Goal: Information Seeking & Learning: Learn about a topic

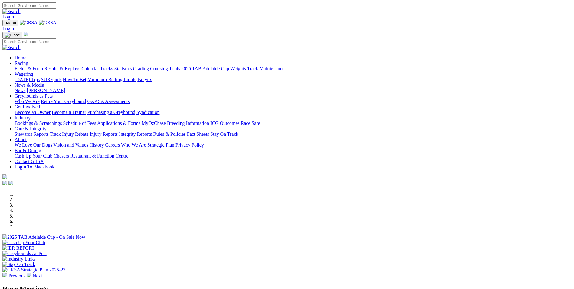
click at [80, 66] on link "Results & Replays" at bounding box center [62, 68] width 36 height 5
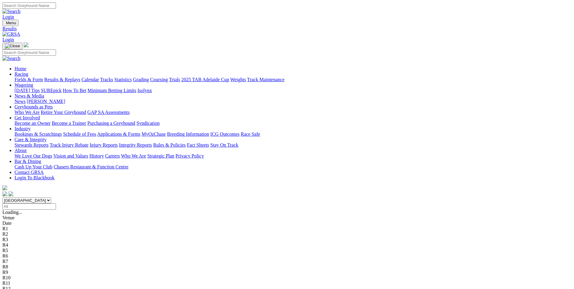
scroll to position [30, 0]
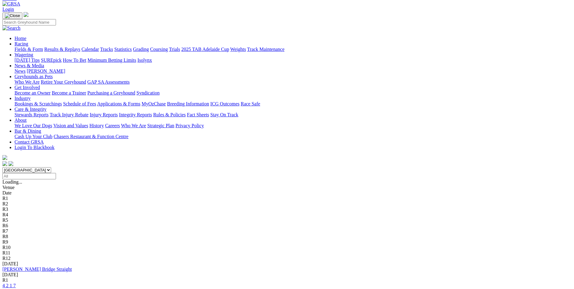
click at [166, 277] on div "R1 4 2 1 7" at bounding box center [286, 282] width 569 height 11
click at [16, 283] on link "4 2 1 7" at bounding box center [8, 285] width 13 height 5
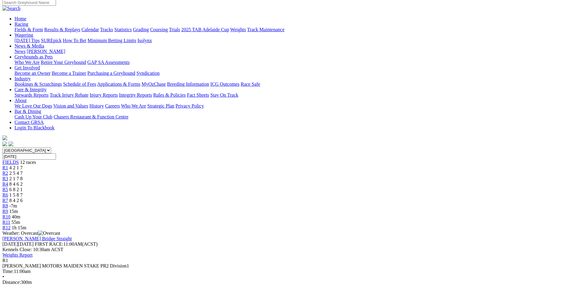
scroll to position [61, 0]
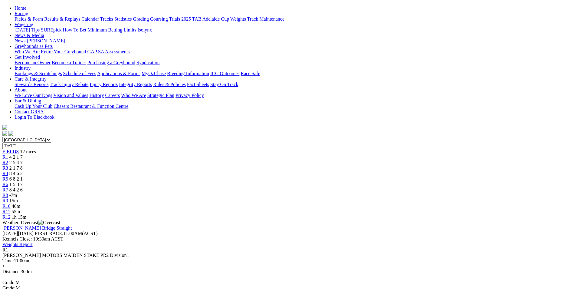
click at [23, 160] on span "2 5 4 7" at bounding box center [15, 162] width 13 height 5
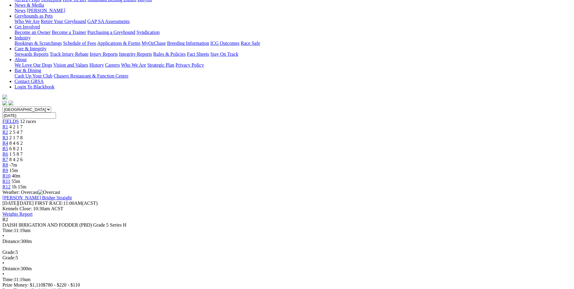
scroll to position [61, 0]
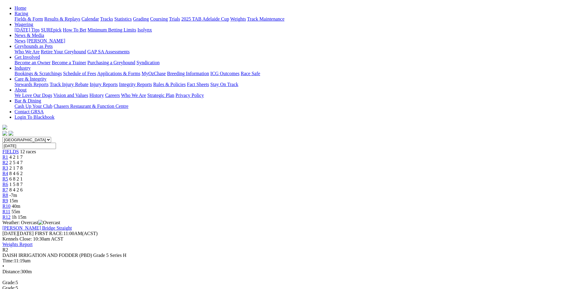
click at [23, 165] on span "2 1 7 8" at bounding box center [15, 167] width 13 height 5
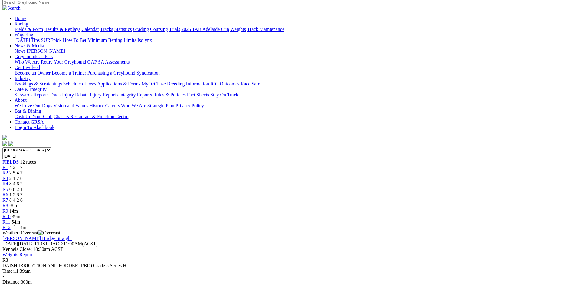
scroll to position [61, 0]
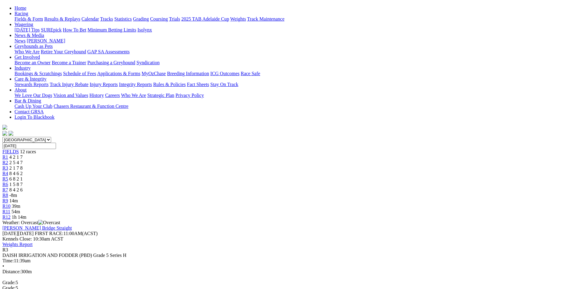
click at [23, 171] on span "8 4 6 2" at bounding box center [15, 173] width 13 height 5
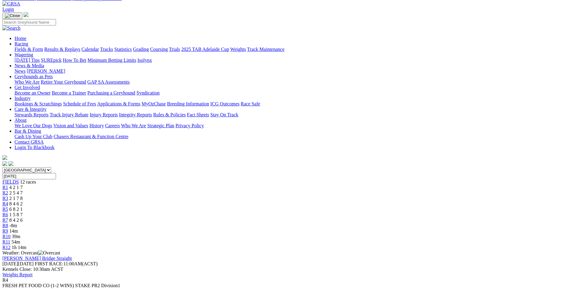
click at [8, 206] on link "R5" at bounding box center [5, 208] width 6 height 5
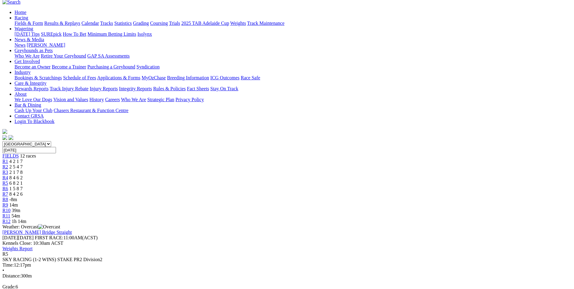
scroll to position [61, 0]
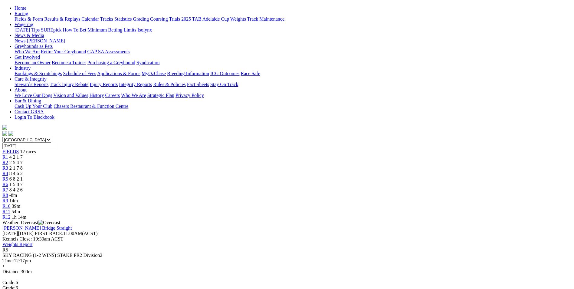
click at [293, 182] on div "R6 1 5 8 7" at bounding box center [286, 184] width 569 height 5
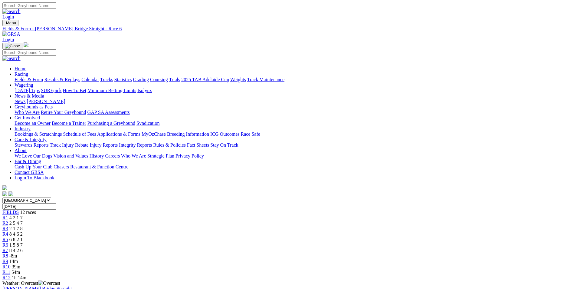
click at [8, 248] on span "R7" at bounding box center [5, 250] width 6 height 5
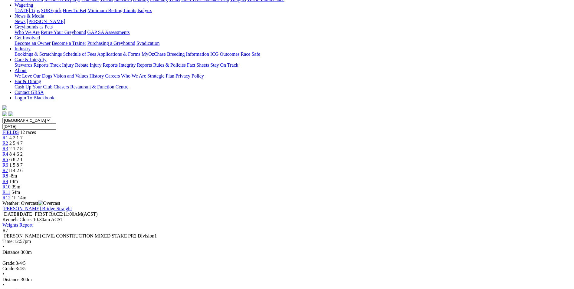
scroll to position [91, 0]
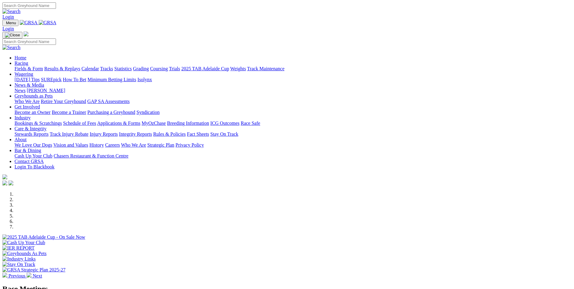
click at [62, 120] on link "Bookings & Scratchings" at bounding box center [38, 122] width 47 height 5
